Goal: Communication & Community: Answer question/provide support

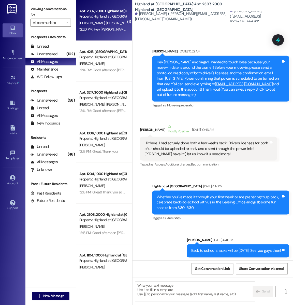
scroll to position [14355, 0]
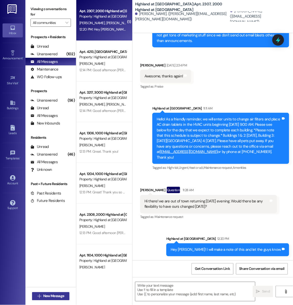
click at [57, 296] on span "New Message" at bounding box center [53, 295] width 21 height 5
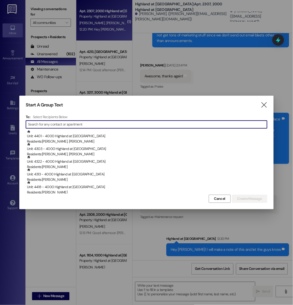
click at [263, 109] on div "Start A Group Text  To: Select Recipients Below  Unit: 4401 - 4000 Highland a…" at bounding box center [146, 152] width 254 height 113
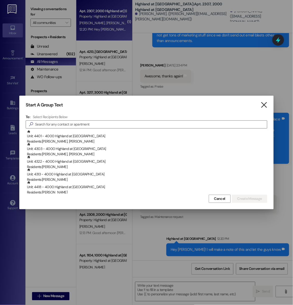
click at [264, 106] on icon "" at bounding box center [263, 104] width 7 height 5
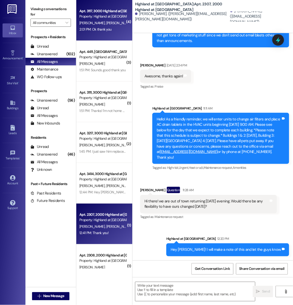
click at [105, 35] on div "Apt. 3117, 3000 Highland at Spring Hill Property: Highland at Spring Hill A. Dr…" at bounding box center [104, 20] width 56 height 41
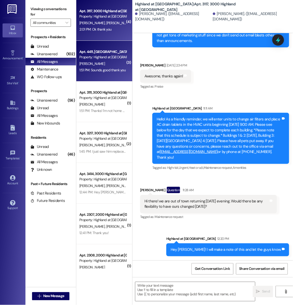
click at [106, 52] on div "Apt. 4411, [GEOGRAPHIC_DATA] at [GEOGRAPHIC_DATA]" at bounding box center [102, 51] width 47 height 5
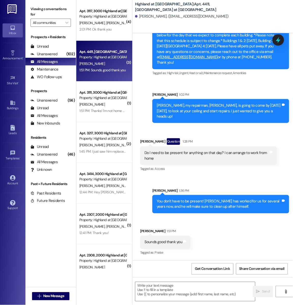
scroll to position [10333, 0]
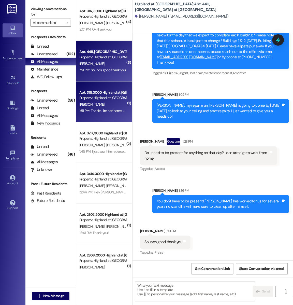
click at [86, 98] on div "Property: Highland at [GEOGRAPHIC_DATA]" at bounding box center [102, 97] width 47 height 5
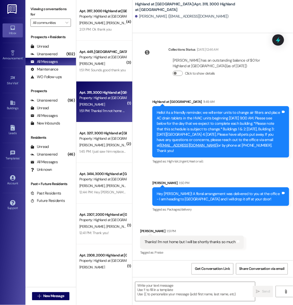
scroll to position [5352, 0]
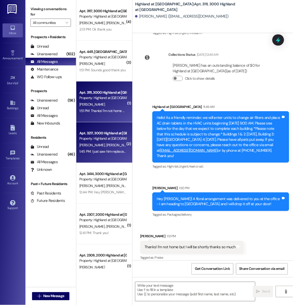
click at [110, 127] on div "Apt. 3217, 3000 Highland at Spring Hill Property: Highland at Spring Hill C. Sm…" at bounding box center [104, 142] width 56 height 41
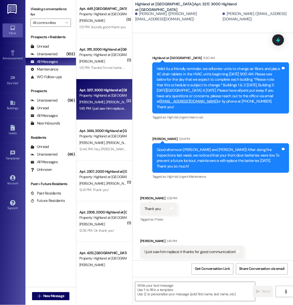
scroll to position [2197, 0]
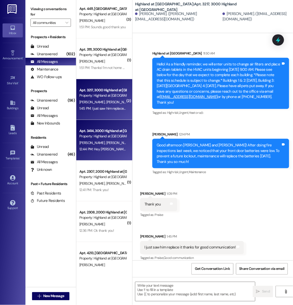
click at [97, 135] on div "Property: Highland at [GEOGRAPHIC_DATA]" at bounding box center [102, 135] width 47 height 5
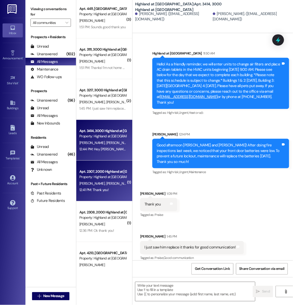
click at [108, 173] on div "Apt. 2307, 2000 Highland at [GEOGRAPHIC_DATA]" at bounding box center [102, 171] width 47 height 5
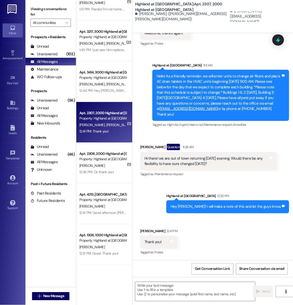
scroll to position [108, 0]
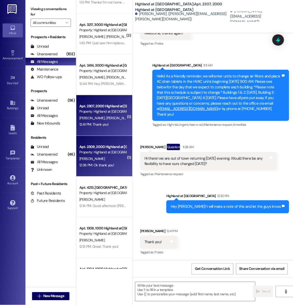
click at [106, 163] on div "12:36 PM: Ok thank you! 12:36 PM: Ok thank you!" at bounding box center [96, 165] width 35 height 5
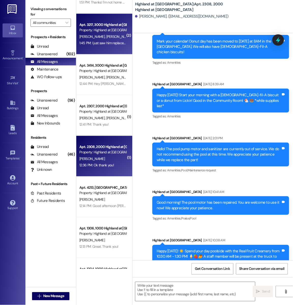
scroll to position [0, 0]
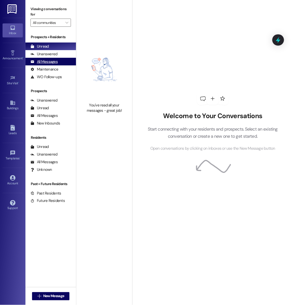
click at [44, 58] on div "All Messages (undefined)" at bounding box center [50, 62] width 51 height 8
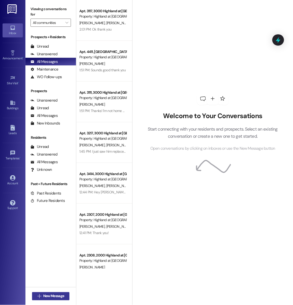
click at [51, 296] on span "New Message" at bounding box center [53, 295] width 21 height 5
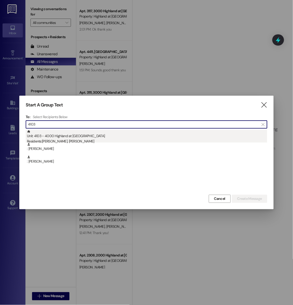
type input "4103"
click at [96, 141] on div "Residents: [PERSON_NAME], [PERSON_NAME]" at bounding box center [147, 141] width 240 height 5
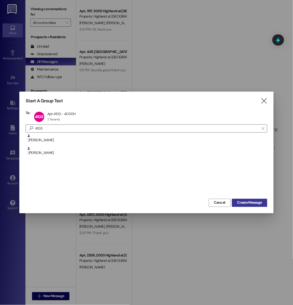
click at [248, 204] on span "Create Message" at bounding box center [249, 202] width 25 height 5
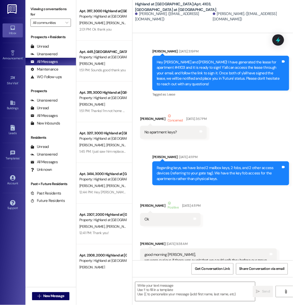
scroll to position [12396, 0]
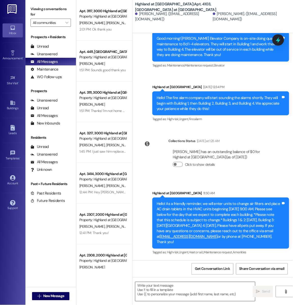
click at [163, 286] on textarea at bounding box center [195, 291] width 120 height 19
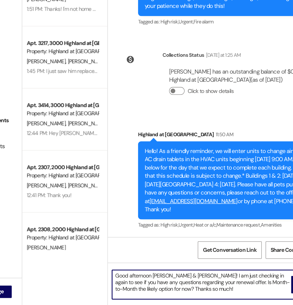
scroll to position [0, 0]
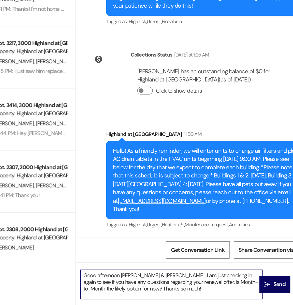
click at [199, 294] on textarea "Good afternoon [PERSON_NAME] & [PERSON_NAME]! I am just checking in again to se…" at bounding box center [195, 291] width 120 height 19
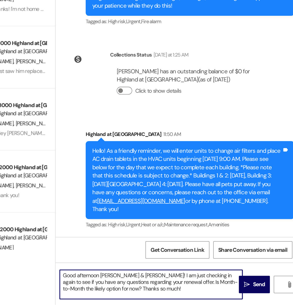
click at [235, 291] on textarea "Good afternoon [PERSON_NAME] & [PERSON_NAME]! I am just checking in again to se…" at bounding box center [195, 291] width 120 height 19
click at [241, 290] on textarea "Good afternoon [PERSON_NAME] & [PERSON_NAME]! I am just checking in again to se…" at bounding box center [195, 291] width 120 height 19
click at [229, 293] on textarea "Good afternoon [PERSON_NAME] & [PERSON_NAME]! I am just checking in again to se…" at bounding box center [195, 291] width 120 height 19
click at [242, 290] on textarea "Good afternoon [PERSON_NAME] & [PERSON_NAME]! I am just checking in again to se…" at bounding box center [195, 291] width 120 height 19
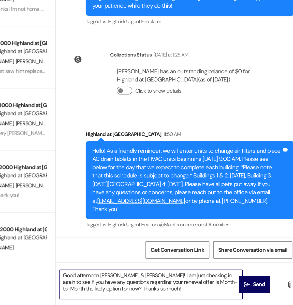
click at [242, 290] on textarea "Good afternoon [PERSON_NAME] & [PERSON_NAME]! I am just checking in again to se…" at bounding box center [195, 291] width 120 height 19
click at [238, 291] on textarea "Good afternoon [PERSON_NAME] & [PERSON_NAME]! I am just checking in again to se…" at bounding box center [195, 291] width 120 height 19
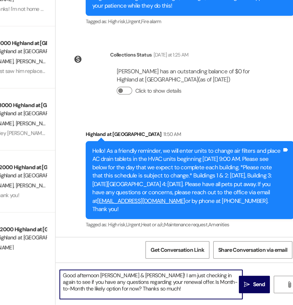
click at [240, 293] on textarea "Good afternoon [PERSON_NAME] & [PERSON_NAME]! I am just checking in again to se…" at bounding box center [195, 291] width 120 height 19
click at [238, 289] on textarea "Good afternoon [PERSON_NAME] & [PERSON_NAME]! I am just checking in again to se…" at bounding box center [195, 291] width 120 height 19
click at [242, 290] on textarea "Good afternoon [PERSON_NAME] & [PERSON_NAME]! I am just checking in again to se…" at bounding box center [195, 291] width 120 height 19
click at [245, 291] on textarea "Good afternoon [PERSON_NAME] & [PERSON_NAME]! I am just checking in again to se…" at bounding box center [195, 291] width 120 height 19
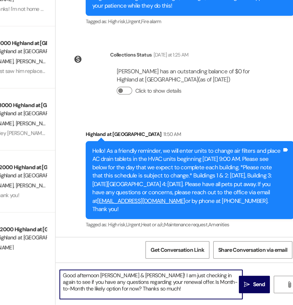
click at [191, 295] on textarea "Good afternoon [PERSON_NAME] & [PERSON_NAME]! I am just checking in again to se…" at bounding box center [195, 291] width 120 height 19
type textarea "Good afternoon [PERSON_NAME] & [PERSON_NAME]! I am just checking in again to se…"
click at [265, 291] on span "Send" at bounding box center [266, 291] width 8 height 5
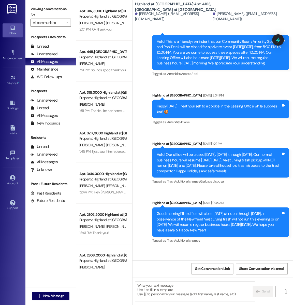
scroll to position [10267, 0]
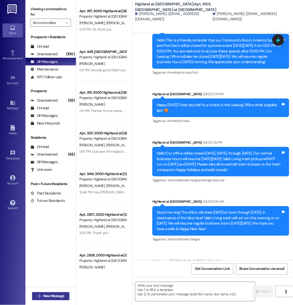
click at [54, 295] on span "New Message" at bounding box center [53, 295] width 21 height 5
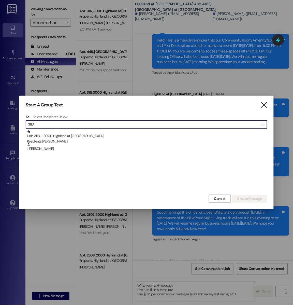
type input "3110"
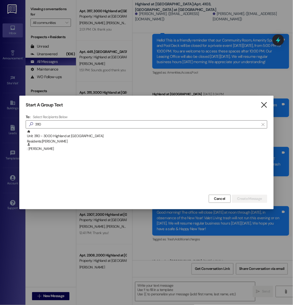
click at [265, 104] on icon "" at bounding box center [263, 104] width 7 height 5
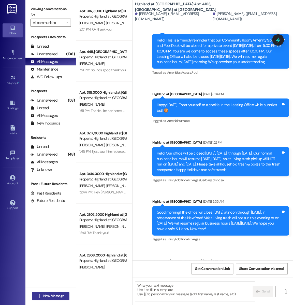
click at [61, 293] on span "New Message" at bounding box center [53, 295] width 21 height 5
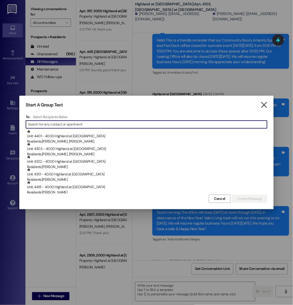
click at [264, 107] on icon "" at bounding box center [263, 104] width 7 height 5
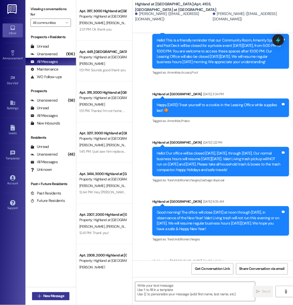
click at [54, 294] on span "New Message" at bounding box center [53, 295] width 21 height 5
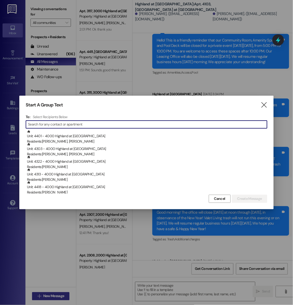
type input "4"
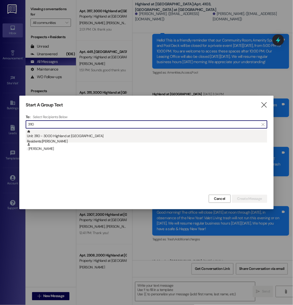
type input "3110"
click at [80, 137] on div "Unit: 3110 - 3000 Highland at [GEOGRAPHIC_DATA] Residents: [PERSON_NAME]" at bounding box center [147, 137] width 240 height 14
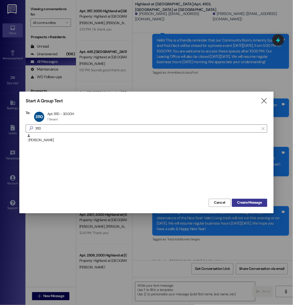
click at [243, 202] on span "Create Message" at bounding box center [249, 202] width 25 height 5
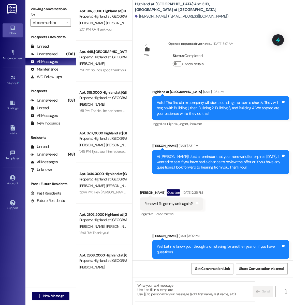
scroll to position [3544, 0]
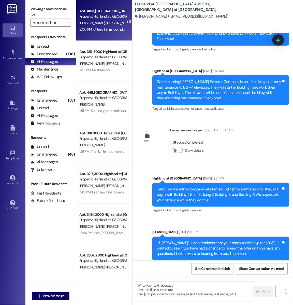
click at [121, 36] on div "Apt. 4103, [GEOGRAPHIC_DATA] at [GEOGRAPHIC_DATA] Property: [GEOGRAPHIC_DATA] a…" at bounding box center [104, 20] width 56 height 41
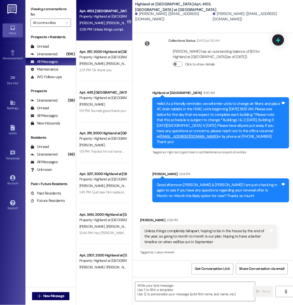
scroll to position [12496, 0]
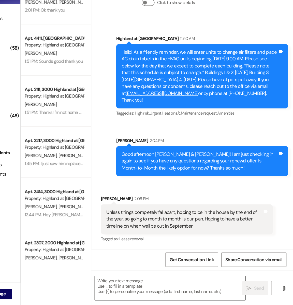
click at [160, 289] on textarea at bounding box center [195, 291] width 120 height 19
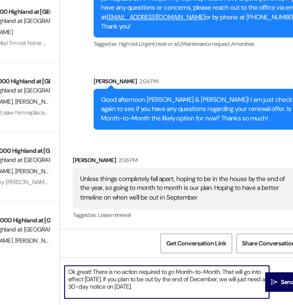
click at [226, 286] on textarea "Ok great! There is no action required to go Month-to-Month. That will go into e…" at bounding box center [195, 291] width 120 height 19
click at [192, 286] on textarea "Ok great! There is no action required to go Month-to-Month. That will go into e…" at bounding box center [195, 291] width 120 height 19
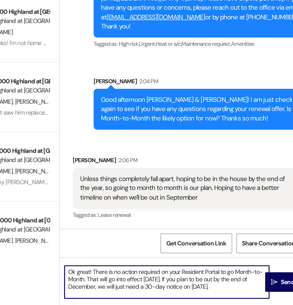
click at [194, 290] on textarea "Ok great! There is no action required on your Resident Portal to go Month-to-Mo…" at bounding box center [195, 291] width 120 height 19
click at [162, 290] on textarea "Ok great! There is no action required on your Resident Portal to go Month-to-Mo…" at bounding box center [195, 291] width 120 height 19
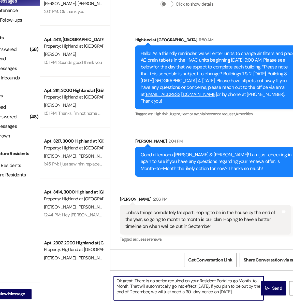
click at [251, 295] on textarea "Ok great! There is no action required on your Resident Portal to go Month-to-Mo…" at bounding box center [195, 291] width 120 height 19
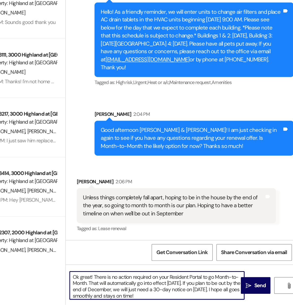
scroll to position [1, 0]
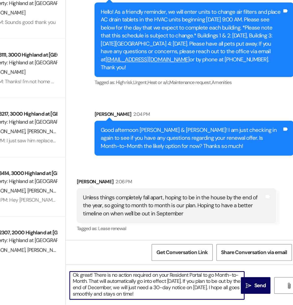
drag, startPoint x: 215, startPoint y: 300, endPoint x: 152, endPoint y: 296, distance: 63.9
click at [152, 296] on textarea "Ok great! There is no action required on your Resident Portal to go Month-to-Mo…" at bounding box center [195, 291] width 120 height 19
type textarea "Ok great! There is no action required on your Resident Portal to go Month-to-Mo…"
click at [261, 291] on span "Send" at bounding box center [266, 291] width 10 height 5
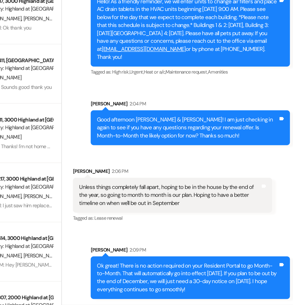
scroll to position [12547, 0]
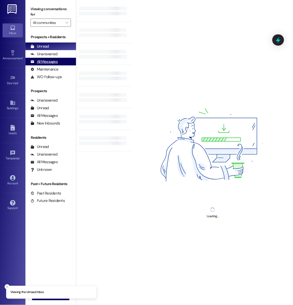
click at [60, 62] on div "All Messages (undefined)" at bounding box center [50, 62] width 51 height 8
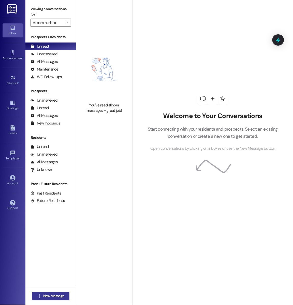
click at [48, 295] on span "New Message" at bounding box center [53, 295] width 21 height 5
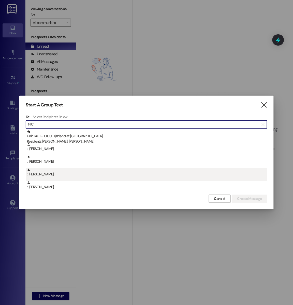
type input "1401"
click at [98, 173] on div ": Sarah Smith" at bounding box center [147, 172] width 240 height 9
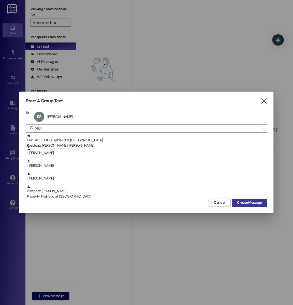
click at [246, 200] on span "Create Message" at bounding box center [249, 202] width 25 height 5
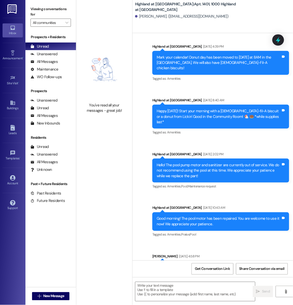
scroll to position [3016, 0]
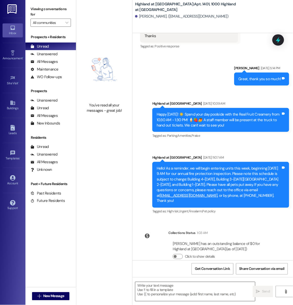
click at [163, 289] on textarea at bounding box center [195, 291] width 120 height 19
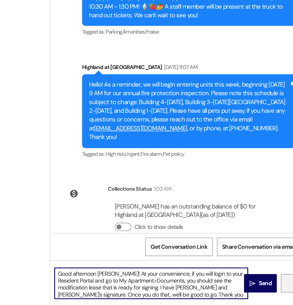
scroll to position [0, 0]
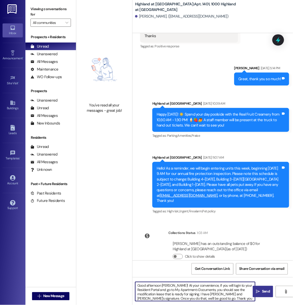
type textarea "Good afternoon Elizabeth! At your convenience, if you will login to your Reside…"
click at [264, 294] on button " Send" at bounding box center [263, 291] width 20 height 11
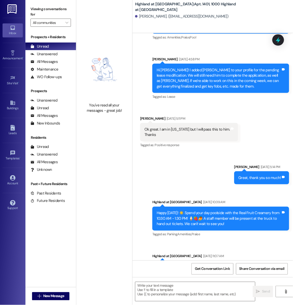
scroll to position [3068, 0]
